Goal: Task Accomplishment & Management: Manage account settings

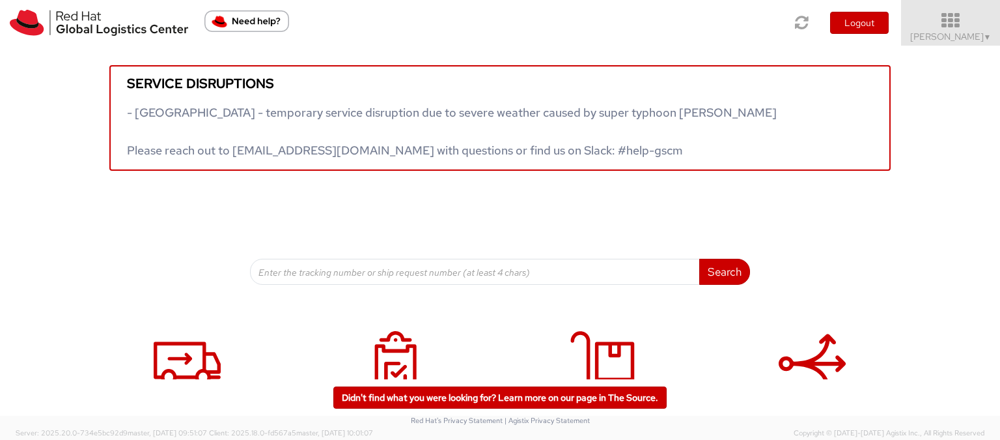
click at [984, 40] on span "▼" at bounding box center [988, 37] width 8 height 10
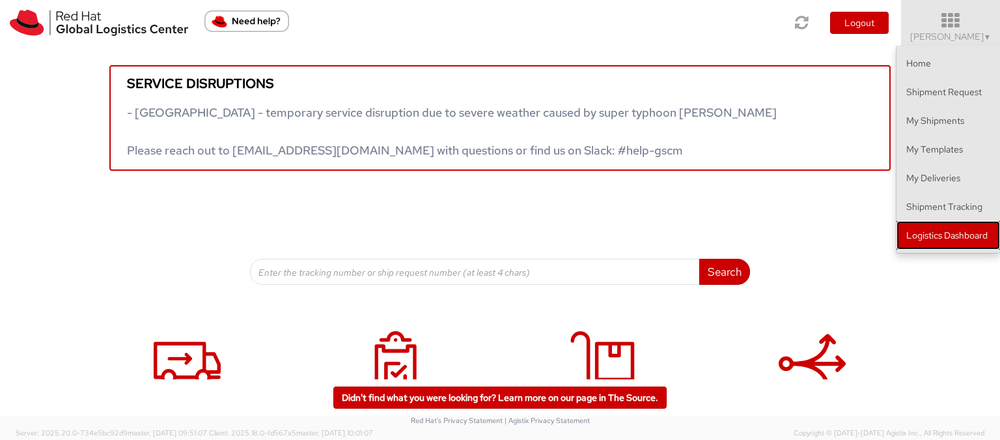
click at [935, 237] on link "Logistics Dashboard" at bounding box center [949, 235] width 104 height 29
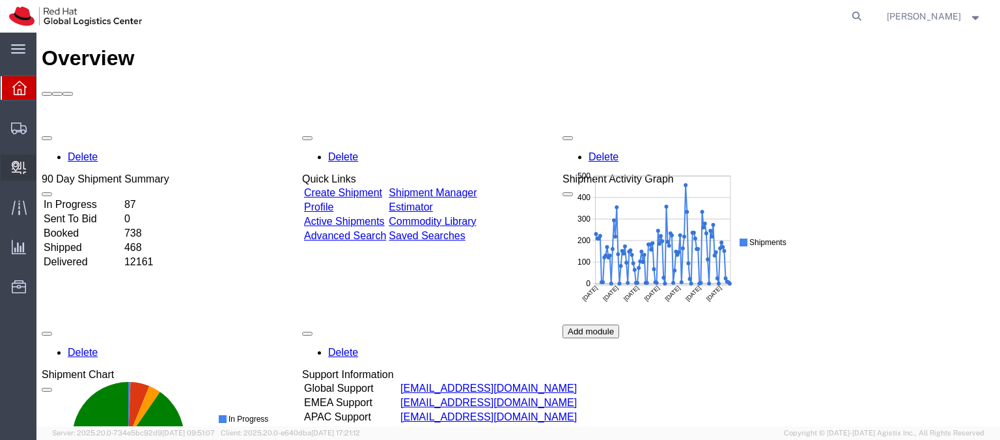
click at [0, 0] on span "Create Delivery" at bounding box center [0, 0] width 0 height 0
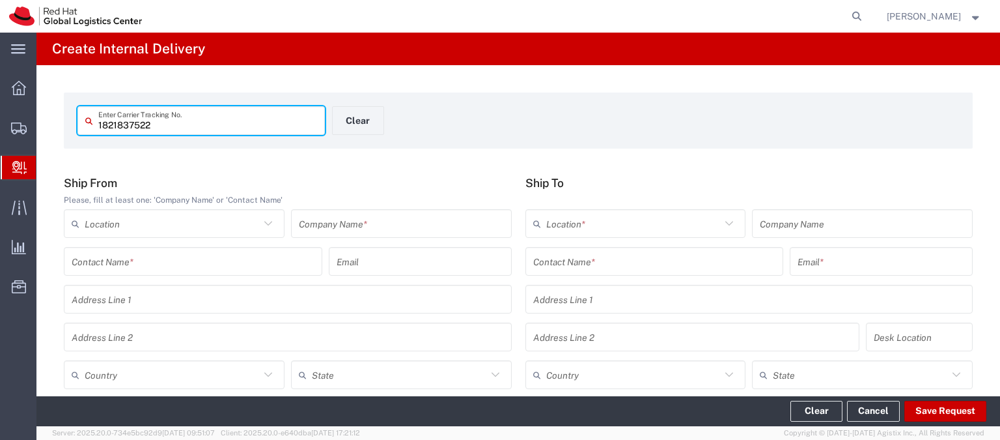
type input "1821837522"
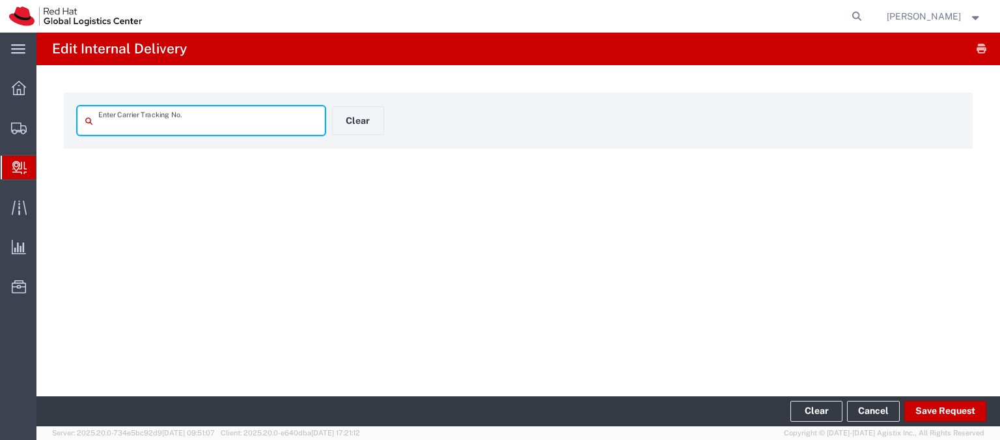
type input "1821837522"
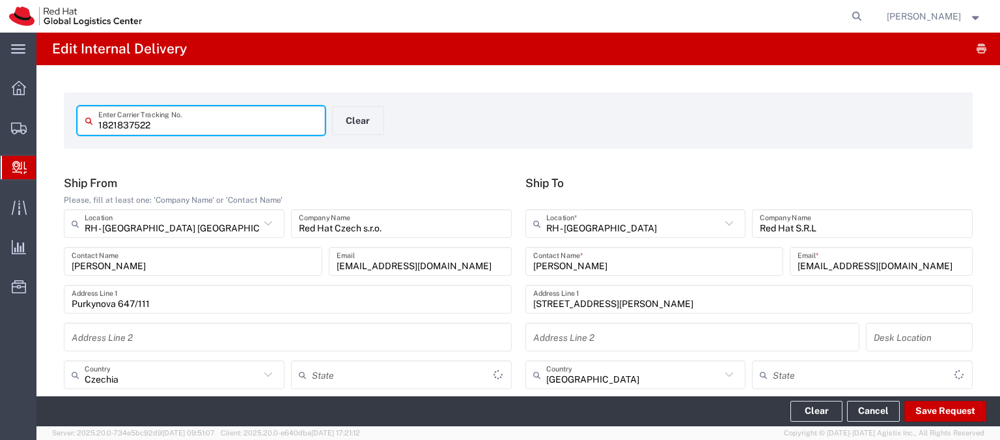
type input "Your Packaging"
type input "Economy Select"
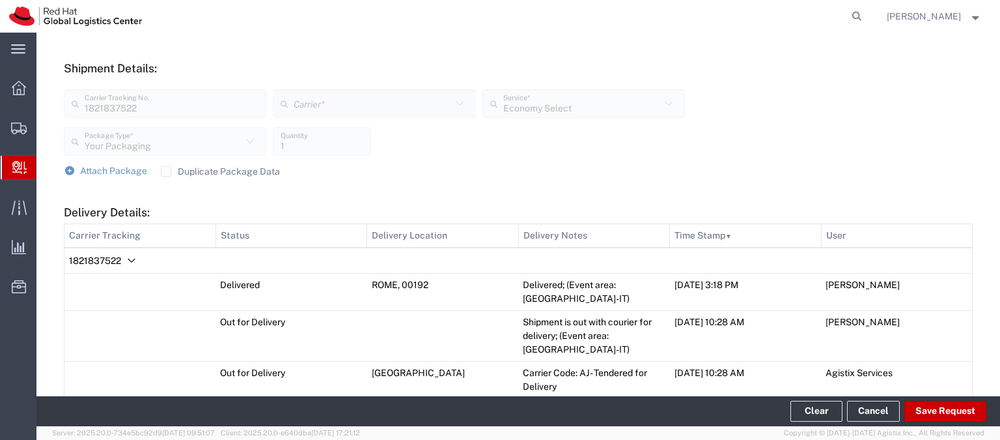
scroll to position [469, 0]
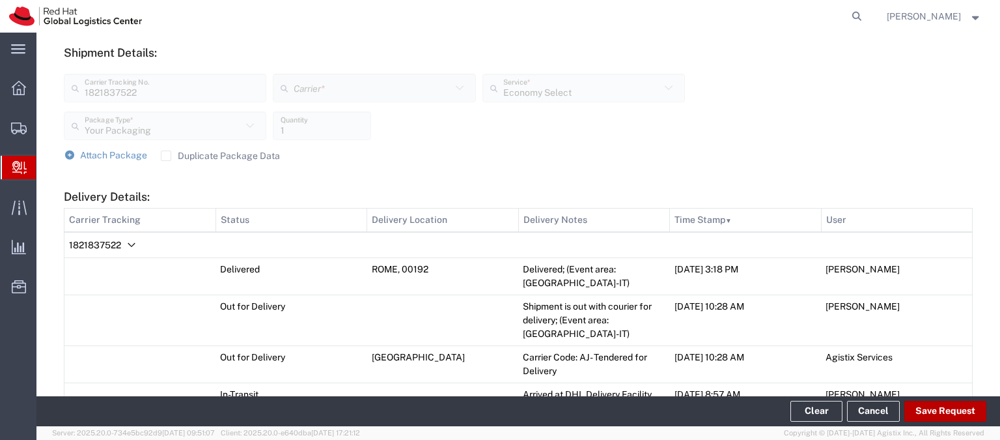
click at [958, 415] on button "Save Request" at bounding box center [946, 411] width 82 height 21
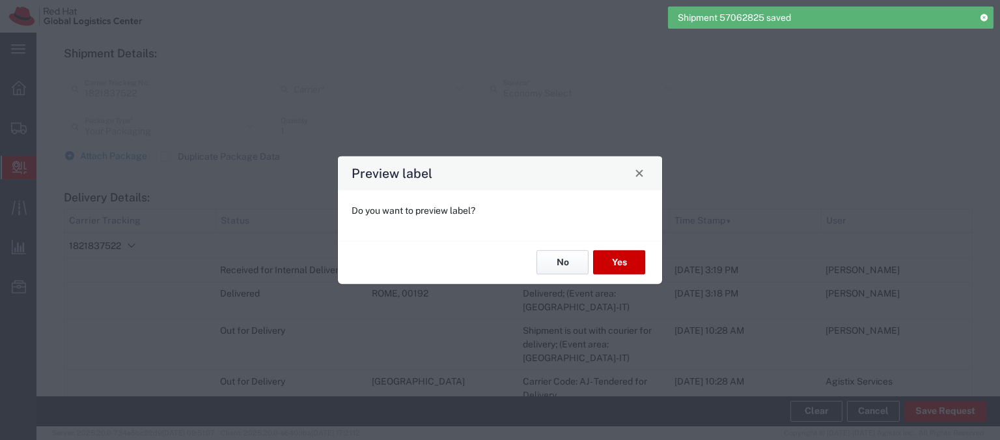
click at [563, 259] on button "No" at bounding box center [563, 262] width 52 height 24
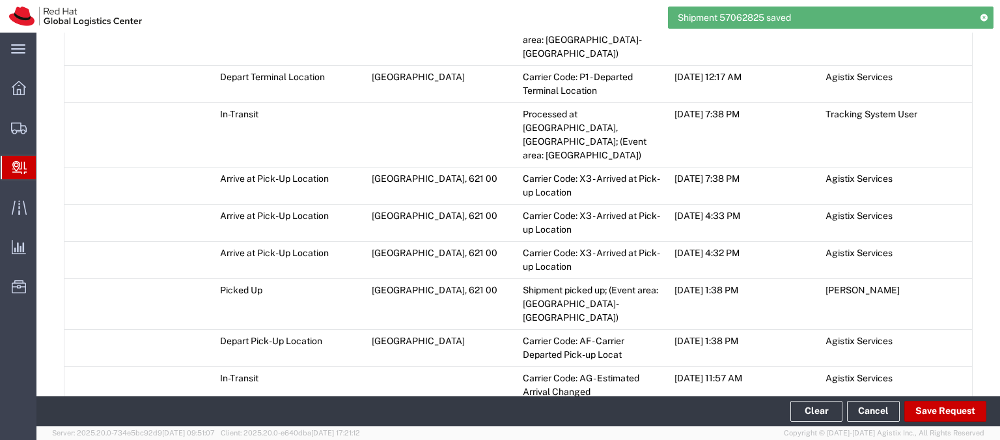
scroll to position [1444, 0]
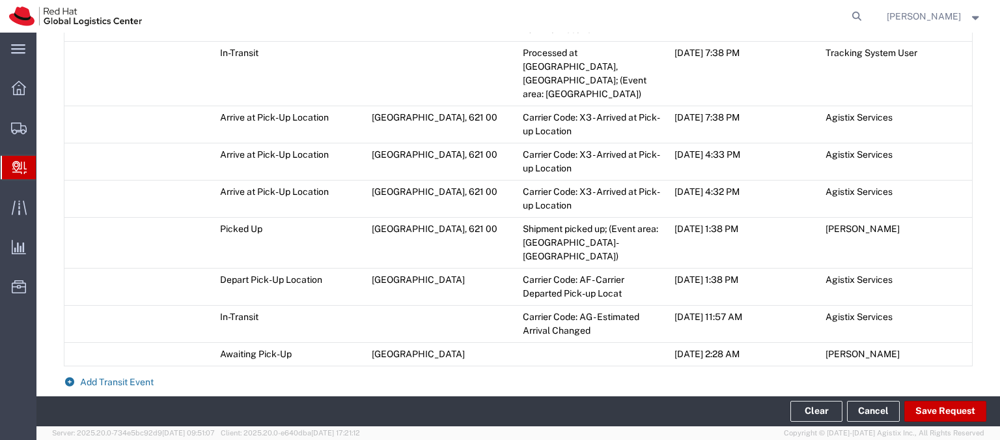
click at [131, 376] on span "Add Transit Event" at bounding box center [117, 381] width 74 height 10
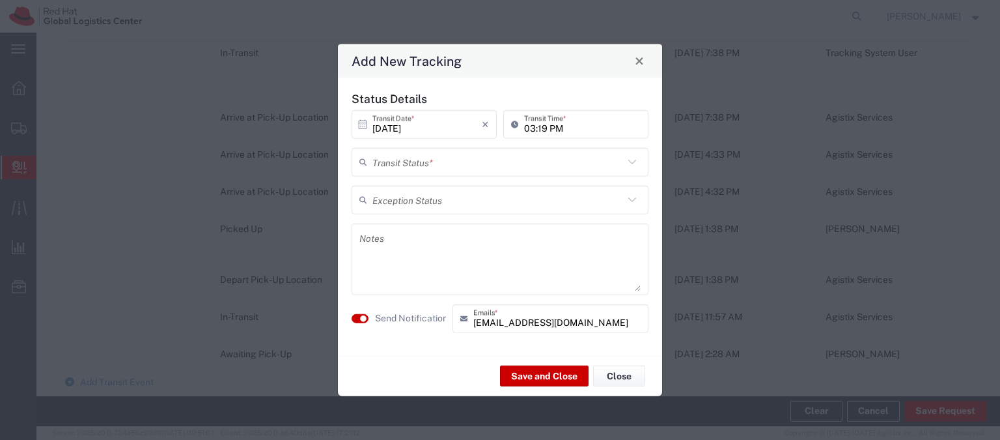
click at [432, 201] on input "text" at bounding box center [498, 199] width 251 height 23
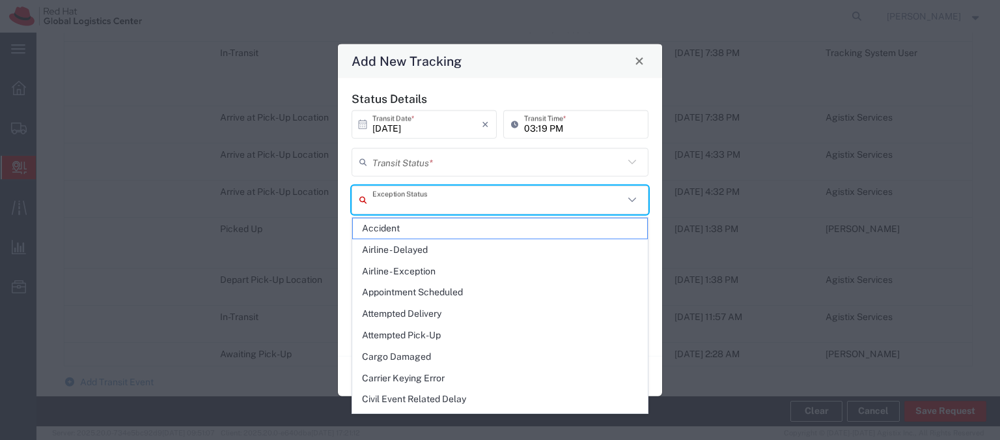
click at [436, 162] on input "text" at bounding box center [498, 161] width 251 height 23
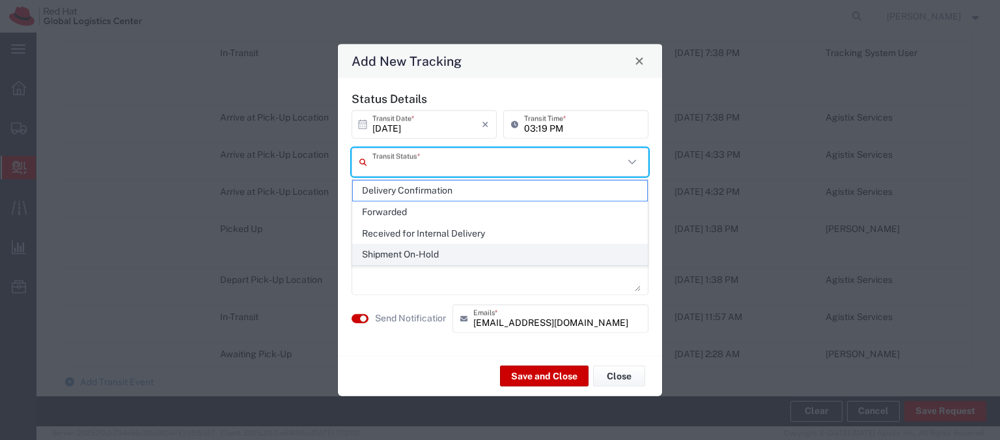
click at [432, 249] on span "Shipment On-Hold" at bounding box center [500, 254] width 294 height 20
type input "Shipment On-Hold"
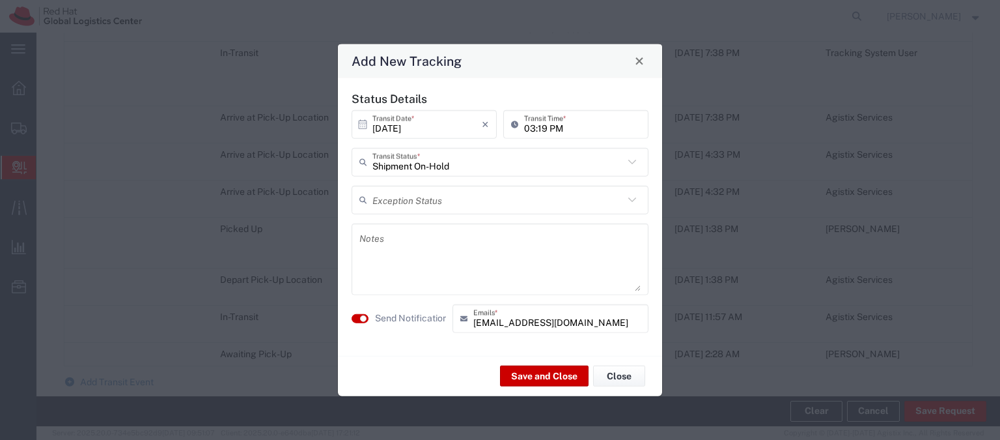
click at [419, 255] on textarea at bounding box center [500, 259] width 281 height 64
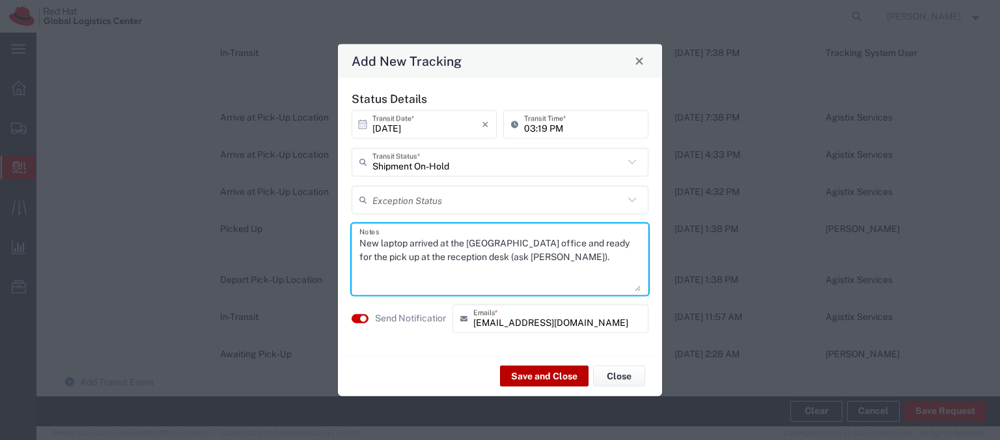
type textarea "New laptop arrived at the [GEOGRAPHIC_DATA] office and ready for the pick up at…"
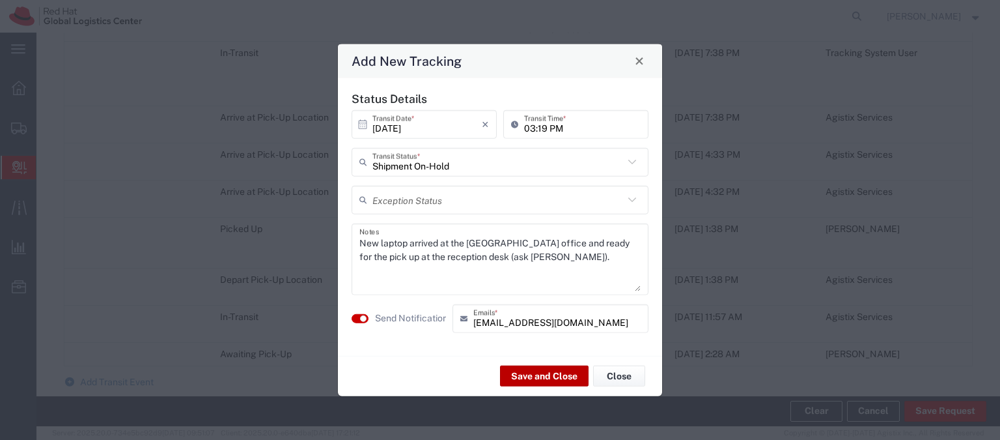
click at [529, 376] on button "Save and Close" at bounding box center [544, 375] width 89 height 21
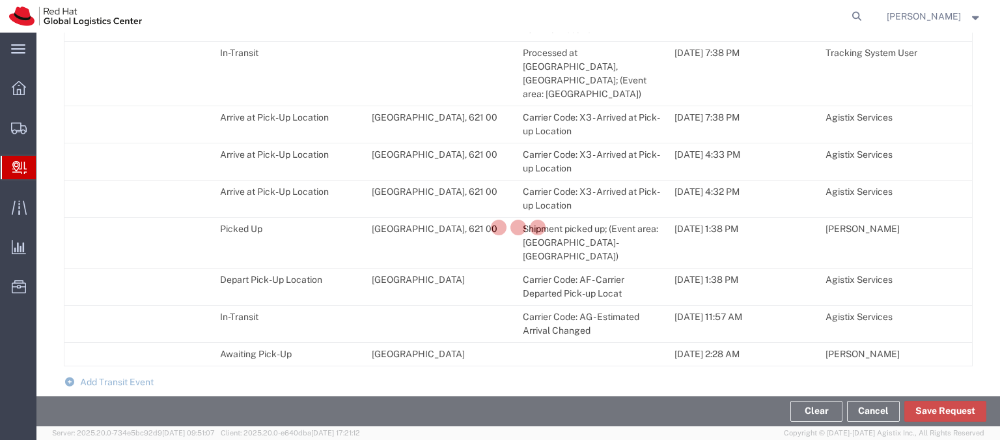
scroll to position [1508, 0]
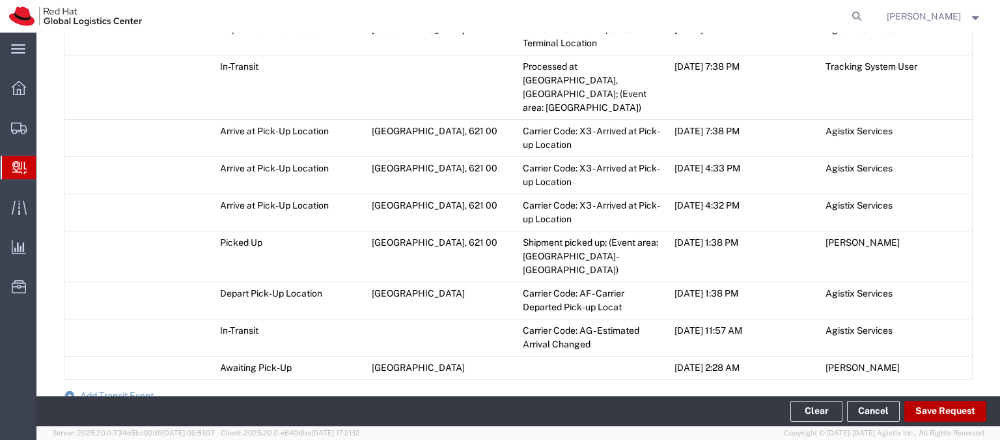
click at [948, 410] on button "Save Request" at bounding box center [946, 411] width 82 height 21
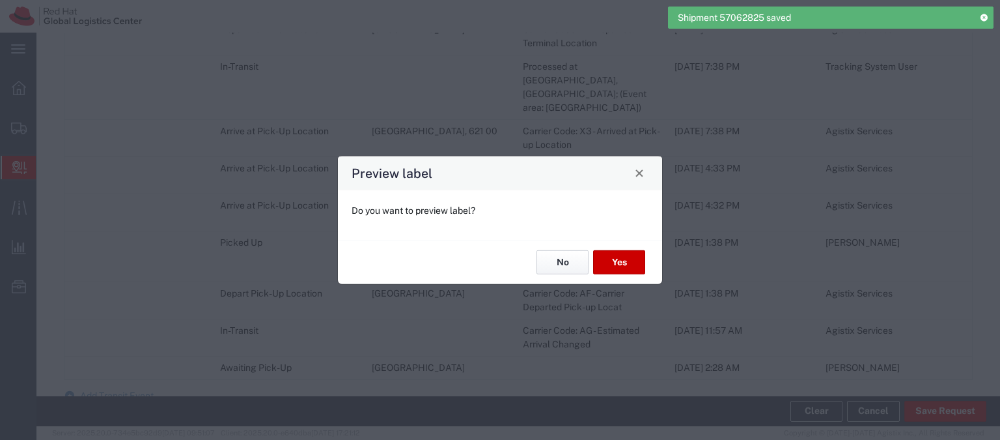
click at [556, 263] on button "No" at bounding box center [563, 262] width 52 height 24
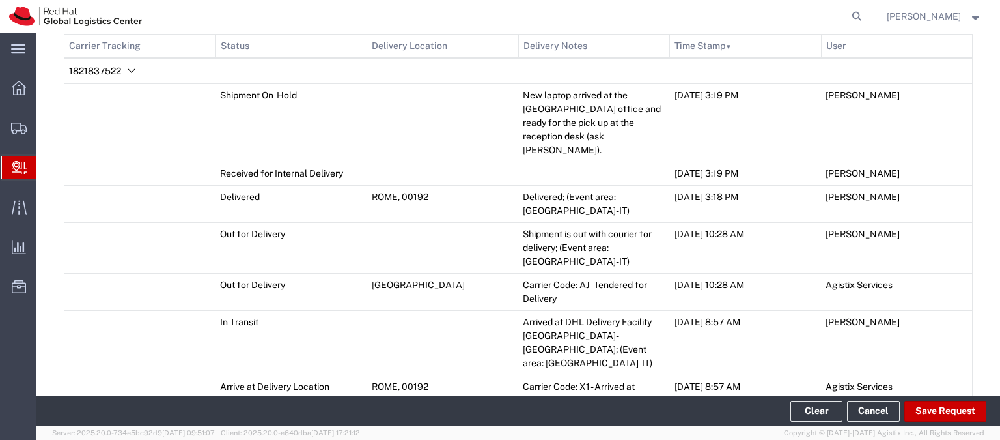
scroll to position [571, 0]
